Goal: Transaction & Acquisition: Purchase product/service

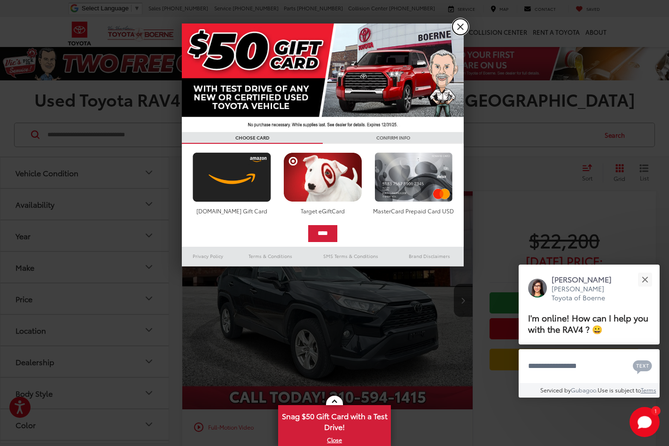
click at [458, 27] on link "X" at bounding box center [460, 27] width 16 height 16
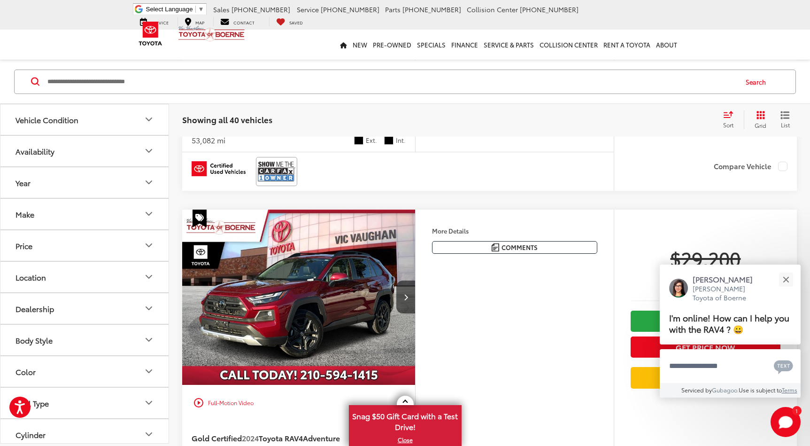
scroll to position [332, 0]
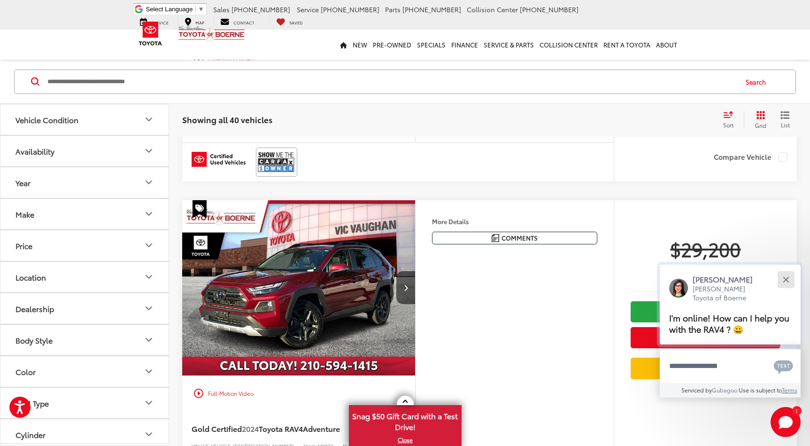
click at [668, 277] on button "Close" at bounding box center [786, 279] width 20 height 20
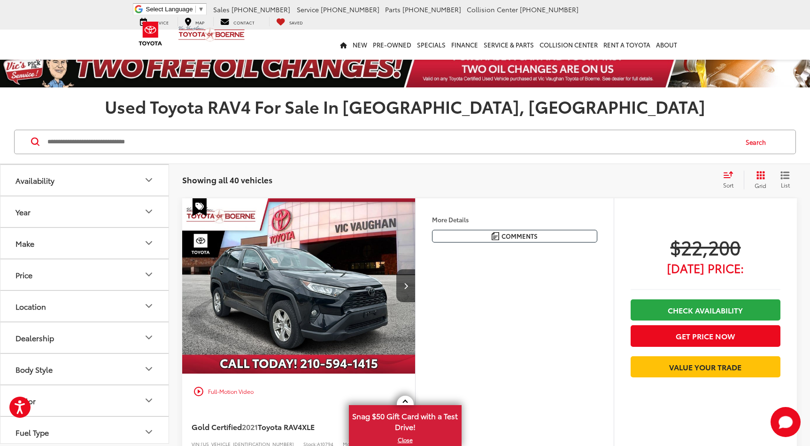
scroll to position [37, 0]
click at [151, 209] on icon "Year" at bounding box center [148, 205] width 11 height 11
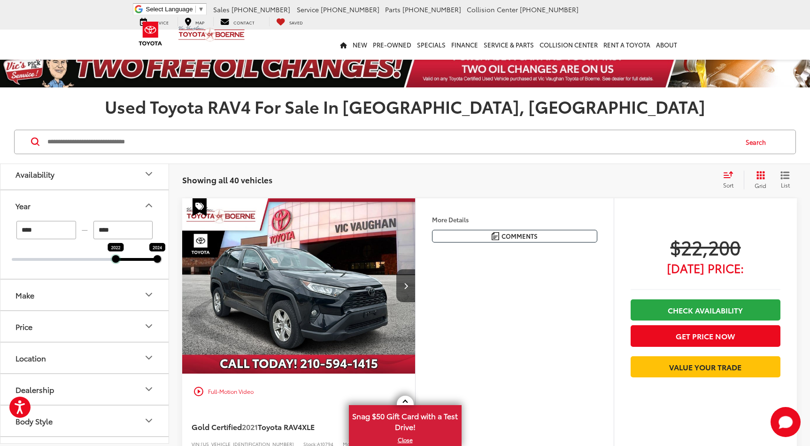
drag, startPoint x: 11, startPoint y: 260, endPoint x: 108, endPoint y: 260, distance: 96.7
click at [109, 260] on div "**** — **** 2022 2024" at bounding box center [84, 250] width 168 height 58
type input "****"
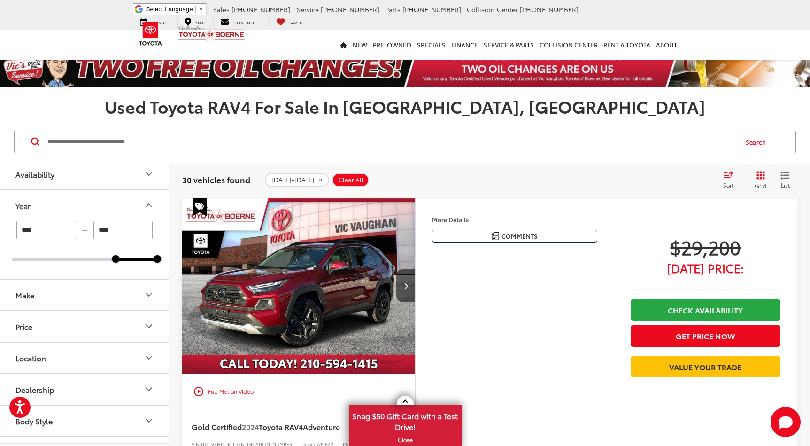
click at [668, 177] on icon "Grid View" at bounding box center [760, 175] width 8 height 8
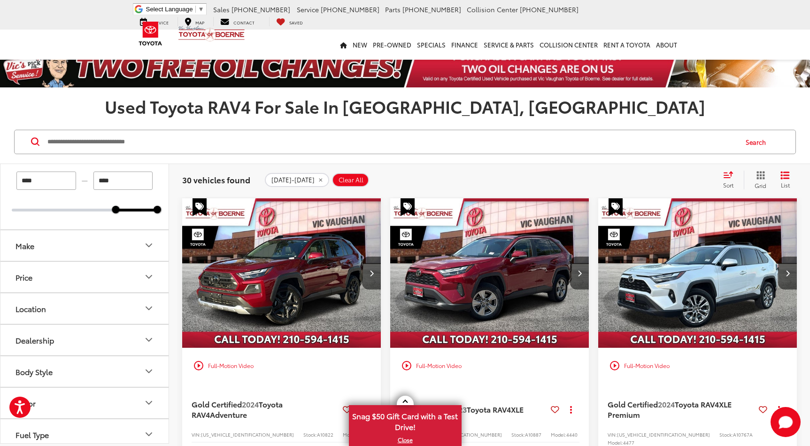
scroll to position [85, 0]
click at [668, 177] on icon "Select sort value" at bounding box center [728, 174] width 10 height 7
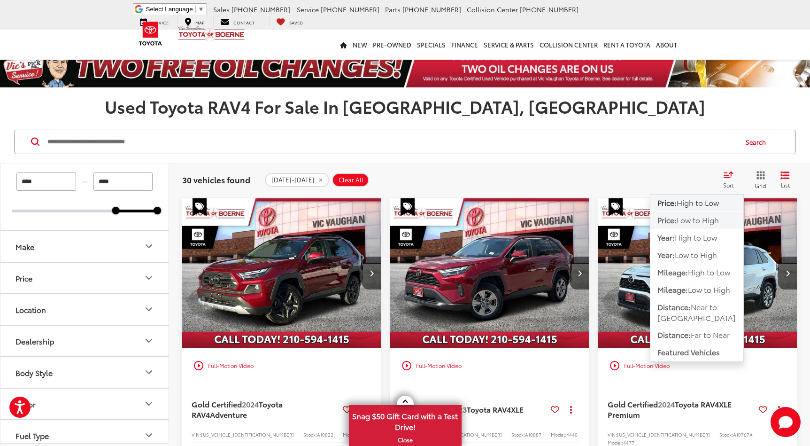
click at [668, 220] on span "Low to High" at bounding box center [698, 219] width 42 height 11
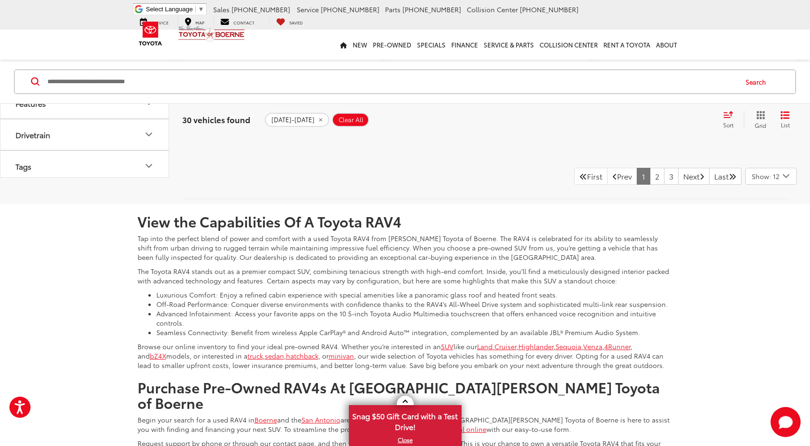
scroll to position [2167, 0]
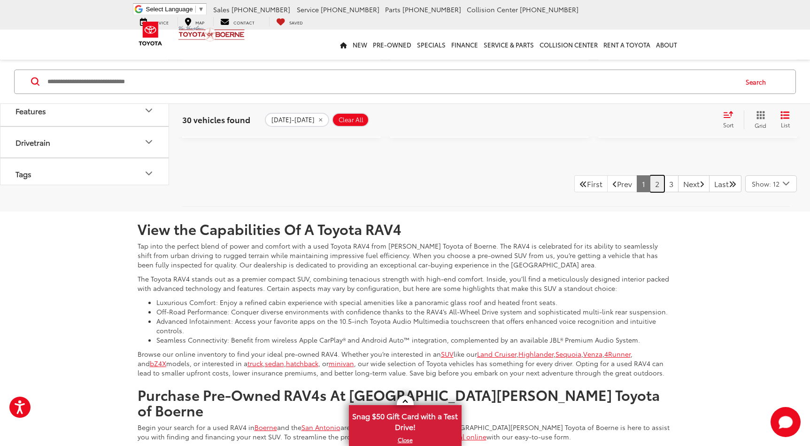
click at [650, 192] on link "2" at bounding box center [657, 183] width 15 height 17
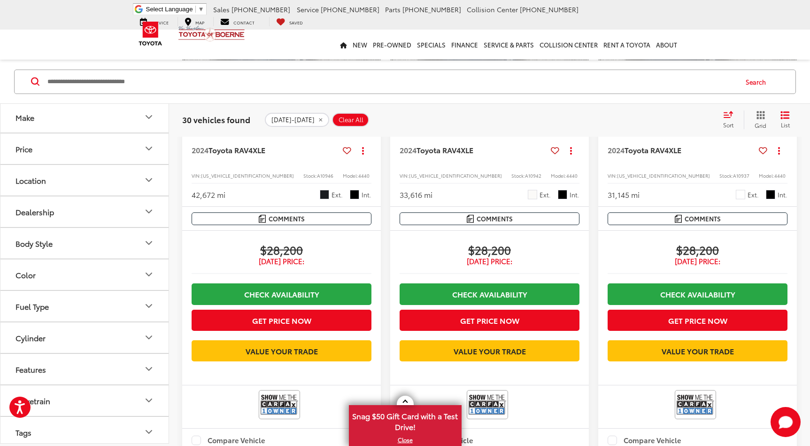
scroll to position [698, 0]
